Goal: Information Seeking & Learning: Find specific fact

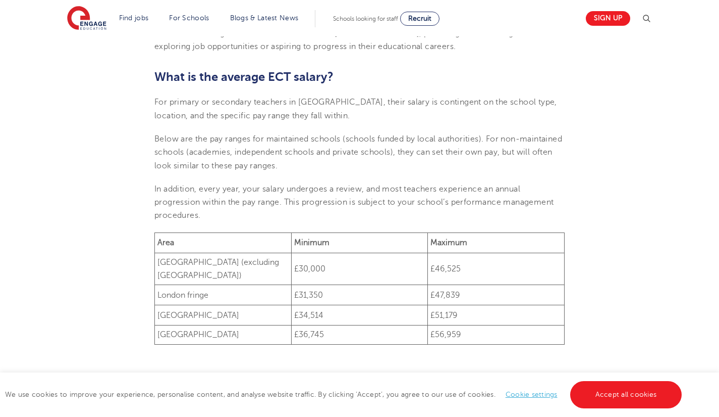
scroll to position [383, 0]
click at [330, 77] on span "What is the average ECT salary?" at bounding box center [243, 77] width 179 height 14
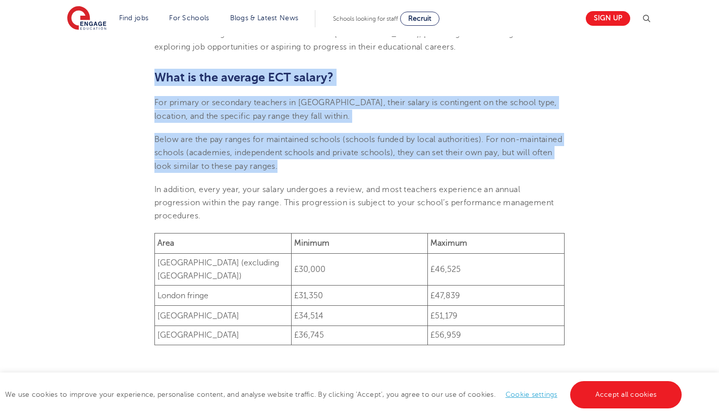
drag, startPoint x: 330, startPoint y: 77, endPoint x: 351, endPoint y: 206, distance: 130.6
click at [351, 206] on span "In addition, every year, your salary undergoes a review, and most teachers expe…" at bounding box center [353, 203] width 399 height 36
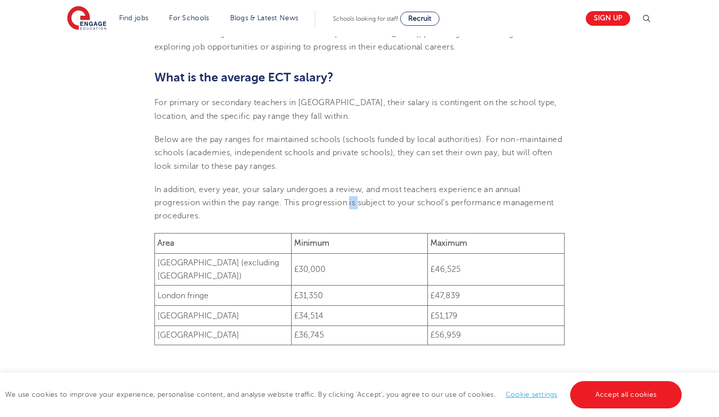
click at [351, 206] on span "In addition, every year, your salary undergoes a review, and most teachers expe…" at bounding box center [353, 203] width 399 height 36
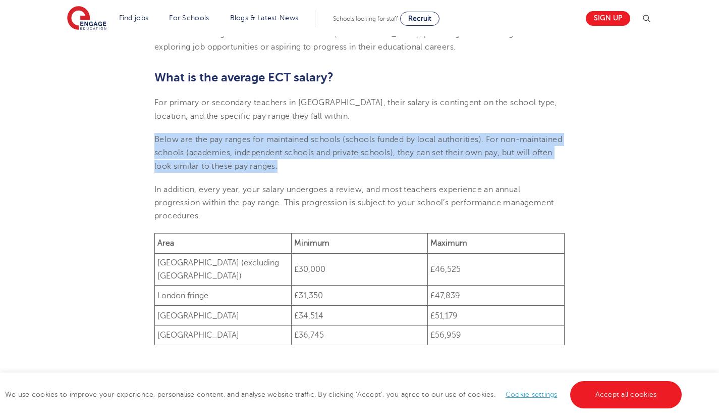
drag, startPoint x: 351, startPoint y: 206, endPoint x: 344, endPoint y: 133, distance: 73.1
click at [344, 133] on p "Below are the pay ranges for maintained schools (schools funded by local author…" at bounding box center [359, 153] width 410 height 40
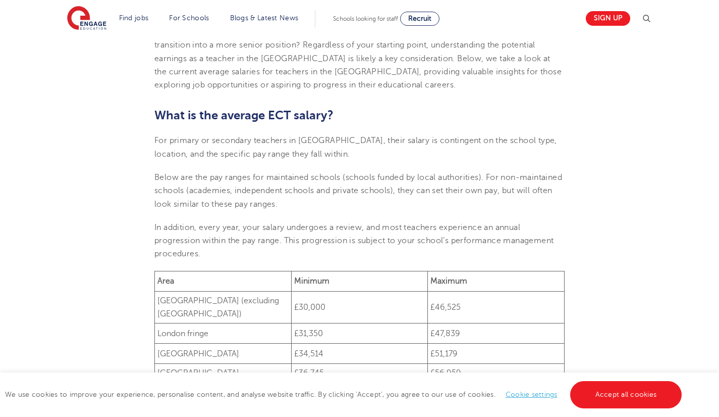
scroll to position [347, 0]
click at [344, 146] on p "For primary or secondary teachers in [GEOGRAPHIC_DATA], their salary is conting…" at bounding box center [359, 145] width 410 height 27
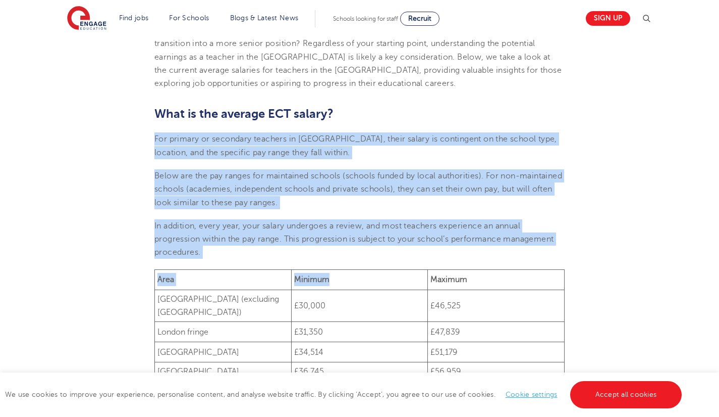
drag, startPoint x: 344, startPoint y: 146, endPoint x: 385, endPoint y: 282, distance: 141.8
click at [385, 282] on td "Minimum" at bounding box center [359, 279] width 137 height 20
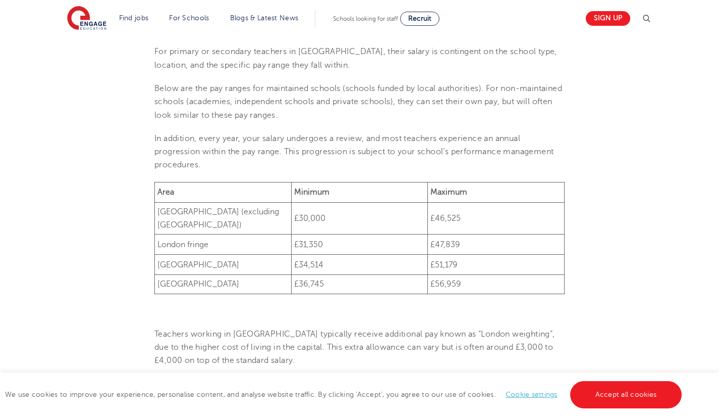
scroll to position [439, 0]
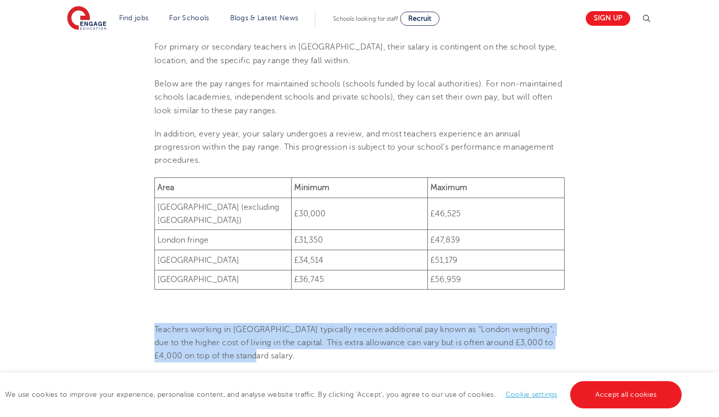
drag, startPoint x: 385, startPoint y: 282, endPoint x: 406, endPoint y: 347, distance: 68.5
click at [406, 347] on p "Teachers working in [GEOGRAPHIC_DATA] typically receive additional pay known as…" at bounding box center [359, 343] width 410 height 40
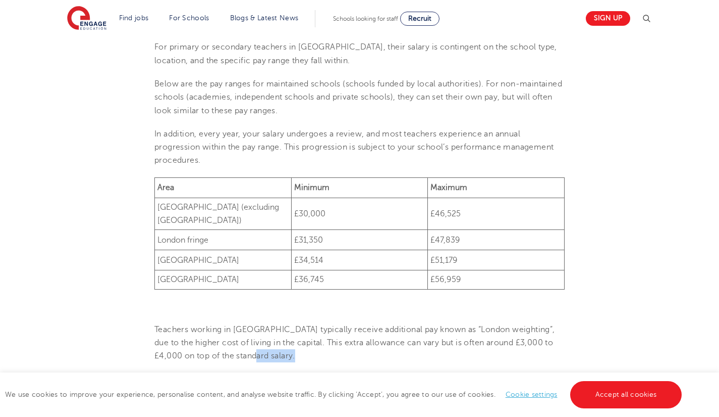
click at [406, 347] on p "Teachers working in [GEOGRAPHIC_DATA] typically receive additional pay known as…" at bounding box center [359, 343] width 410 height 40
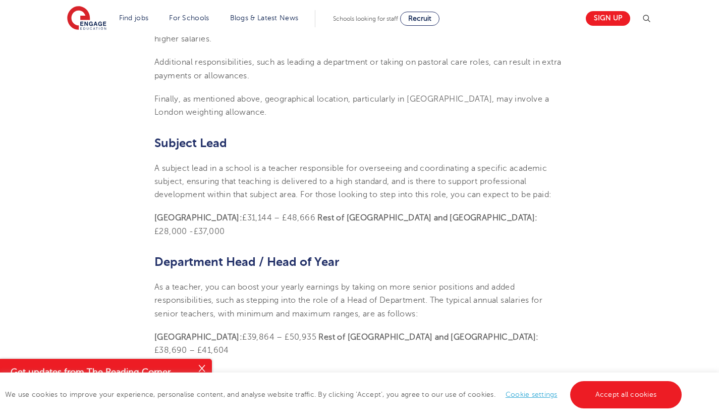
scroll to position [951, 0]
drag, startPoint x: 406, startPoint y: 347, endPoint x: 374, endPoint y: 304, distance: 54.1
click at [374, 304] on section "[DATE] How much is the average ECT salary in the [GEOGRAPHIC_DATA]? Are you loo…" at bounding box center [360, 102] width 612 height 1548
